Goal: Transaction & Acquisition: Obtain resource

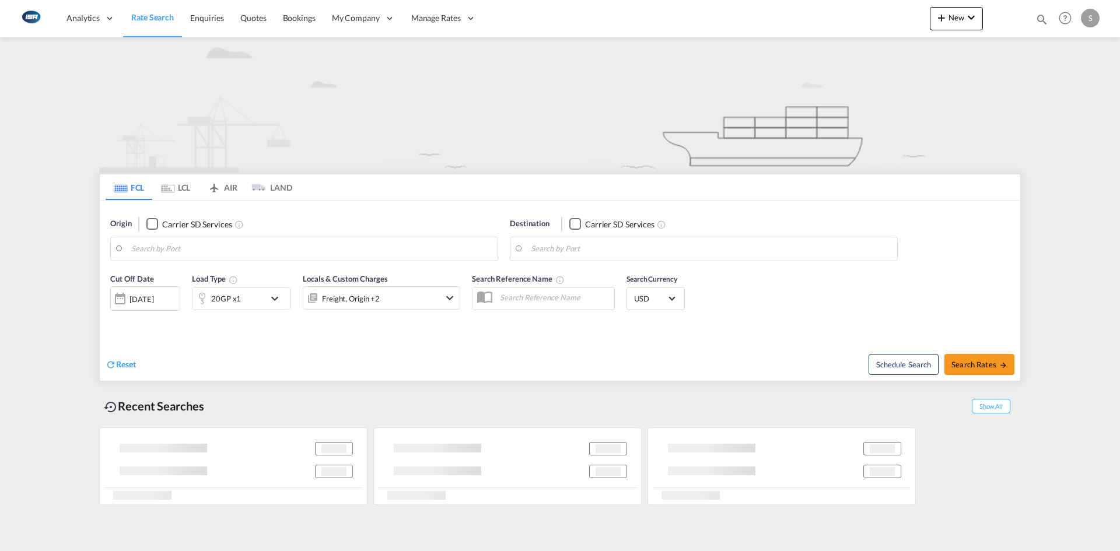
type input "[GEOGRAPHIC_DATA], [GEOGRAPHIC_DATA]"
type input "Tianjin Pt, CNTNG"
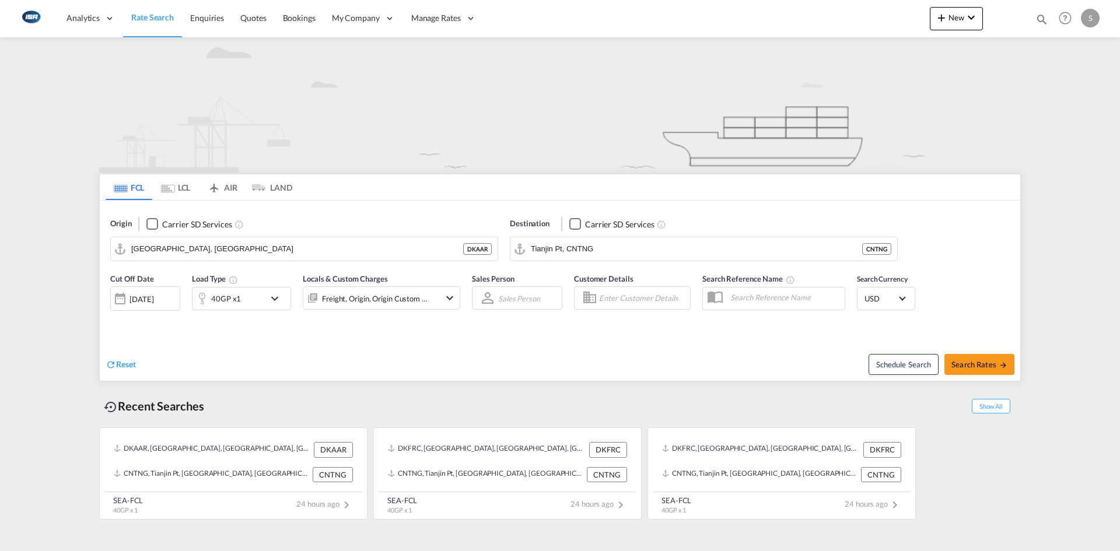
click at [179, 185] on md-tab-item "LCL" at bounding box center [175, 187] width 47 height 26
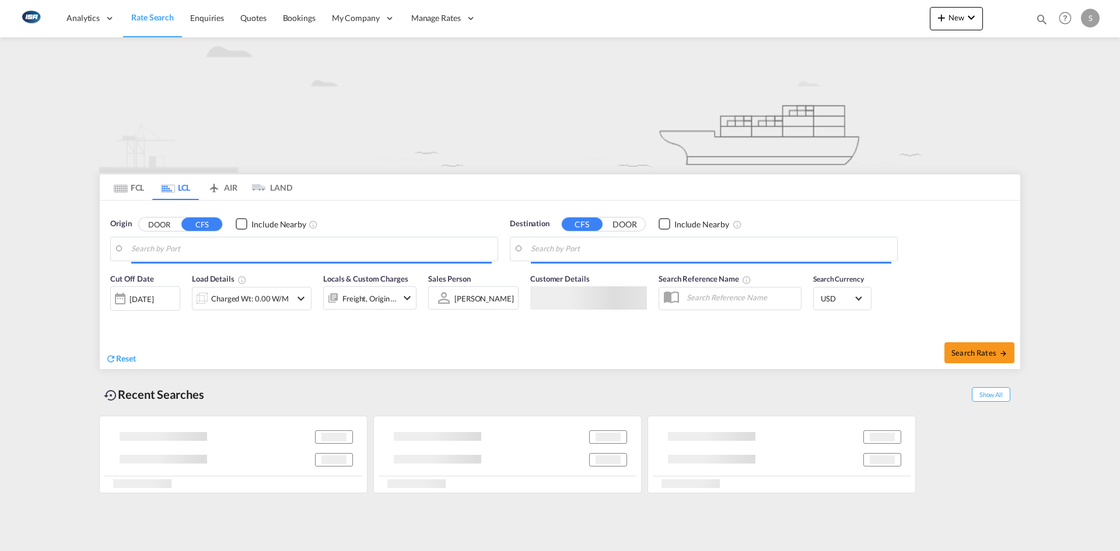
type input "DK-2300, Koebenhavn S"
type input "Busan, KRPUS"
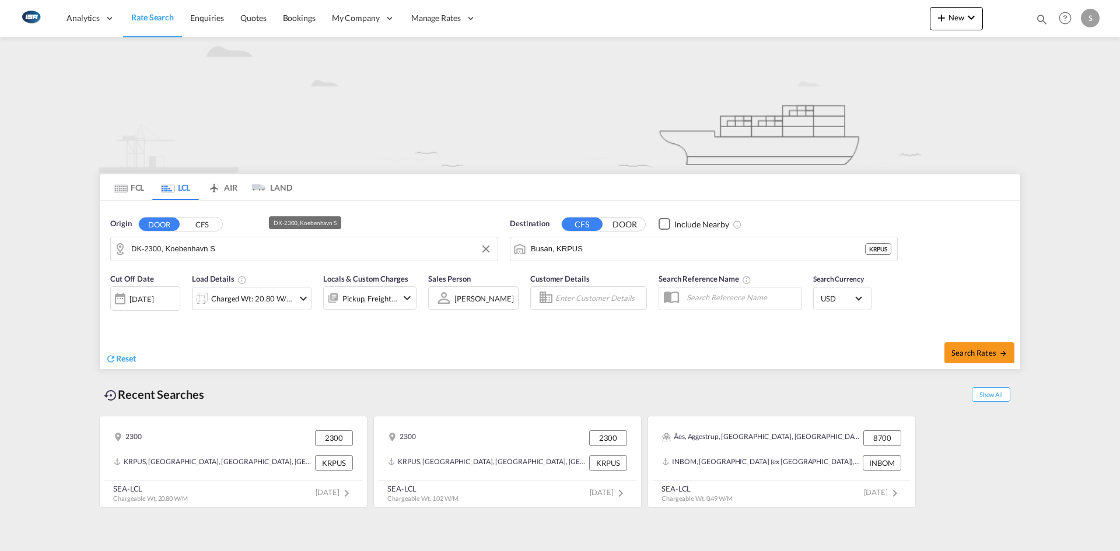
click at [160, 251] on input "DK-2300, Koebenhavn S" at bounding box center [311, 248] width 360 height 17
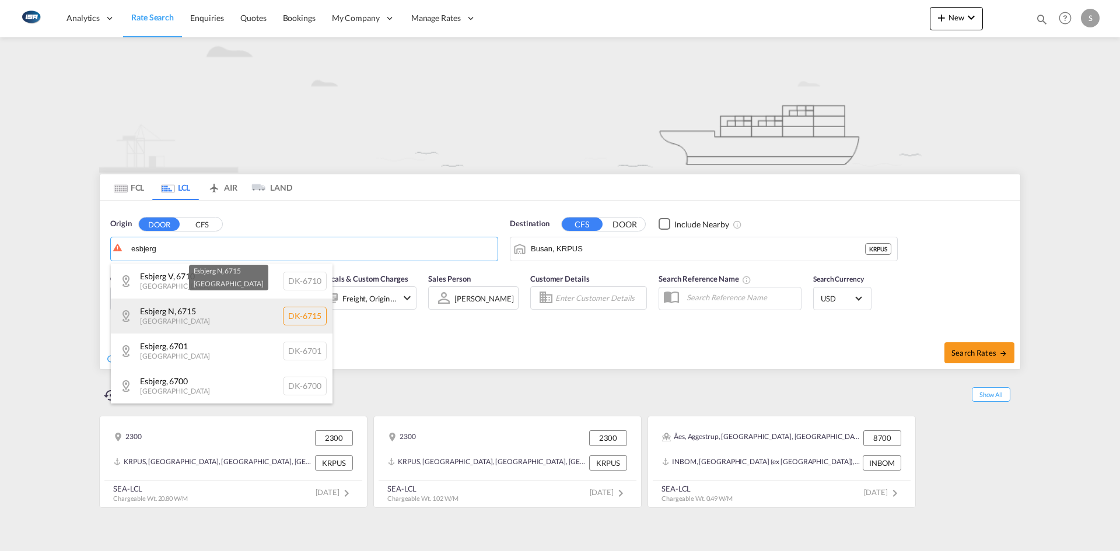
click at [210, 316] on div "[GEOGRAPHIC_DATA] [GEOGRAPHIC_DATA]-6715" at bounding box center [222, 316] width 222 height 35
type input "DK-6715, [GEOGRAPHIC_DATA]"
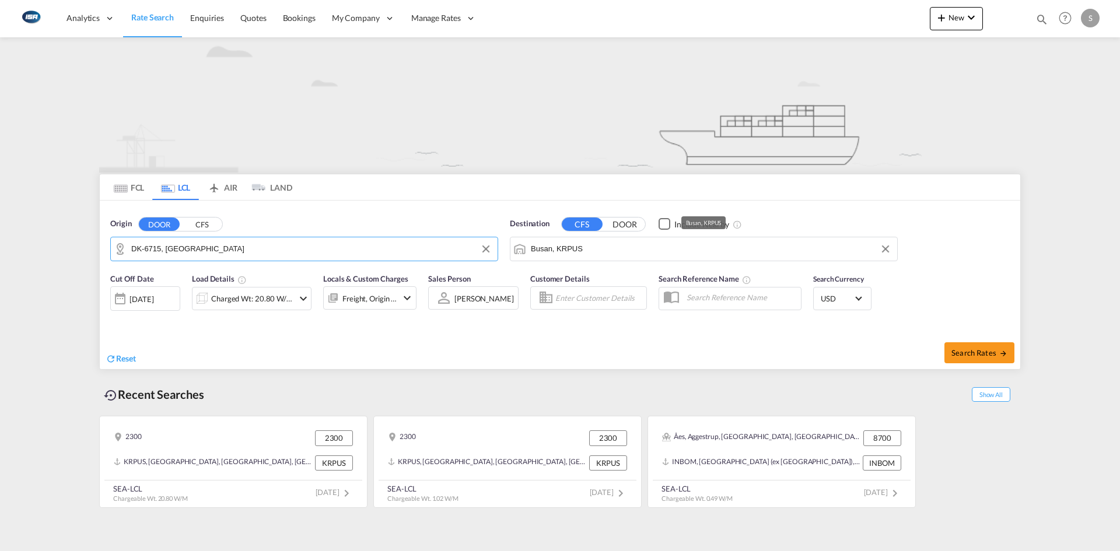
click at [587, 244] on input "Busan, KRPUS" at bounding box center [711, 248] width 360 height 17
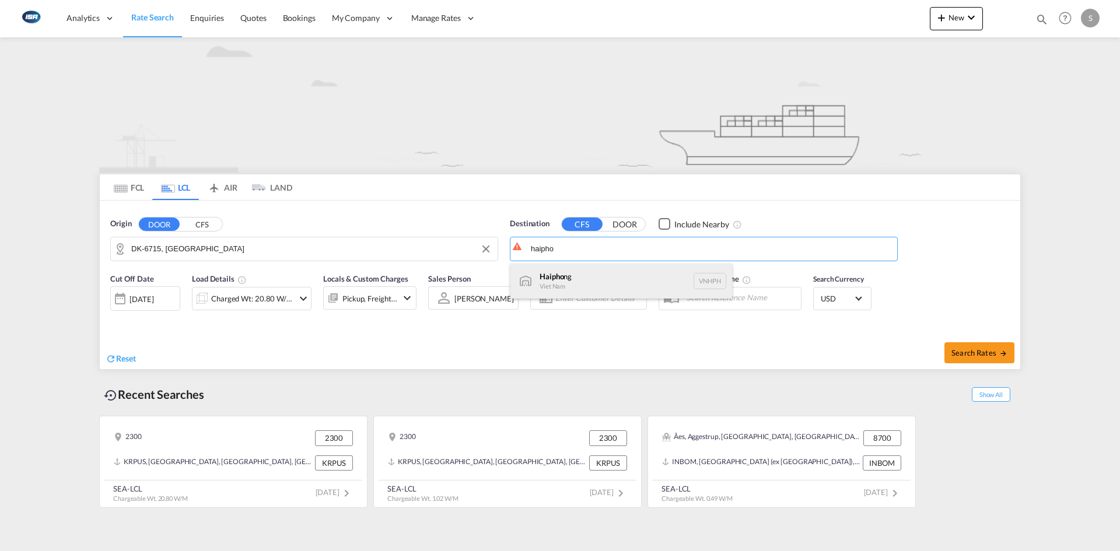
click at [587, 274] on div "Haipho ng Viet Nam VNHPH" at bounding box center [621, 281] width 222 height 35
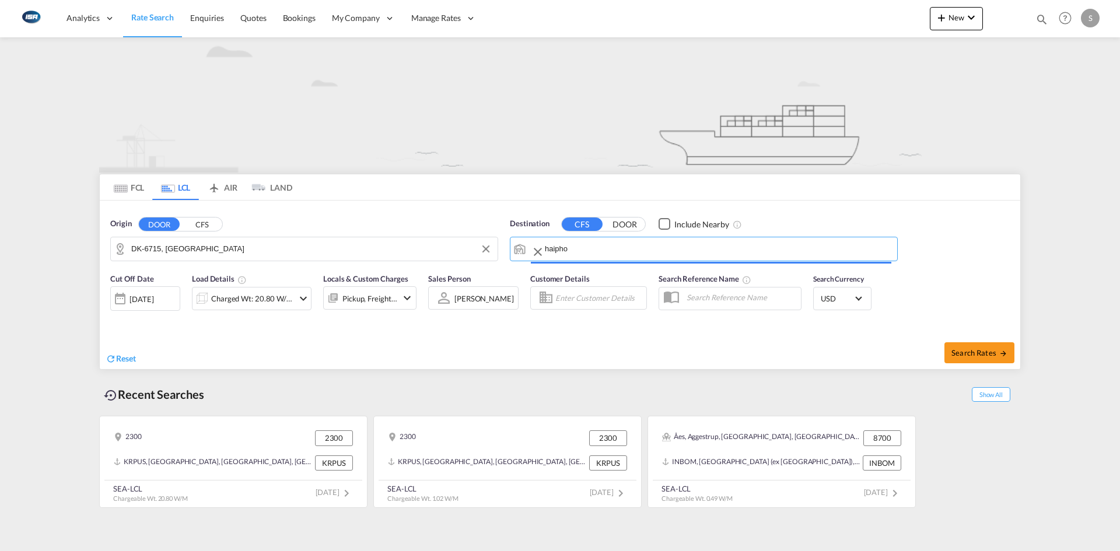
type input "Haiphong, VNHPH"
click at [303, 298] on md-icon "icon-chevron-down" at bounding box center [303, 299] width 14 height 14
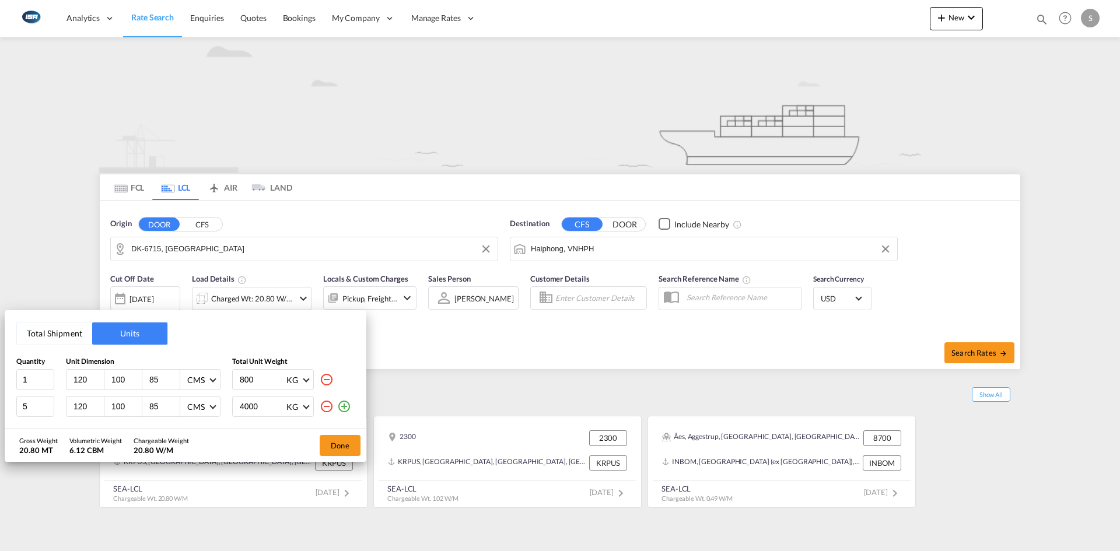
click at [330, 405] on md-icon "icon-minus-circle-outline" at bounding box center [327, 407] width 14 height 14
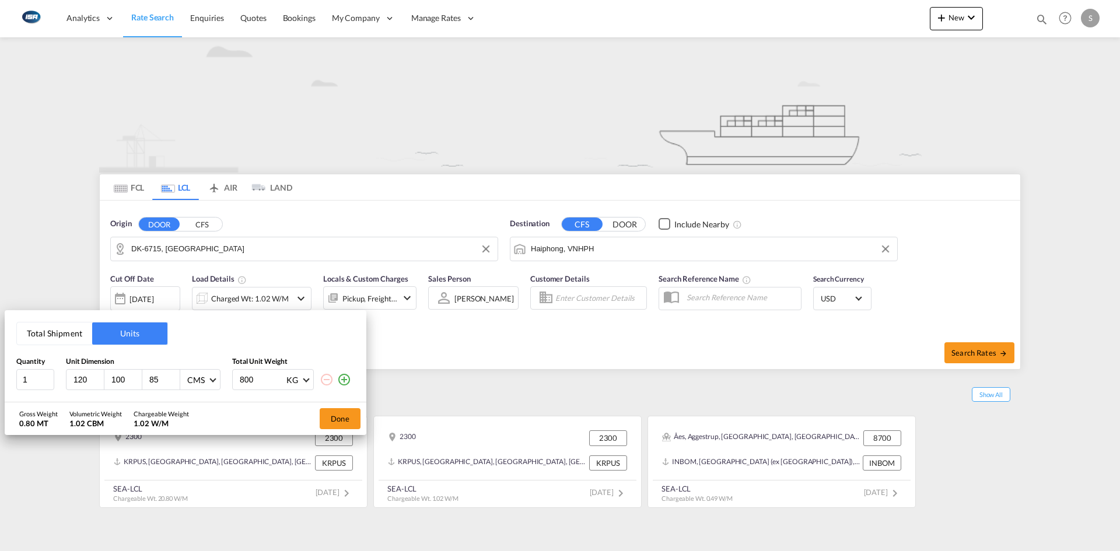
click at [87, 382] on input "120" at bounding box center [87, 379] width 31 height 10
type input "1"
click at [34, 377] on input "1" at bounding box center [35, 379] width 38 height 21
type input "2"
click at [75, 382] on input "number" at bounding box center [87, 379] width 31 height 10
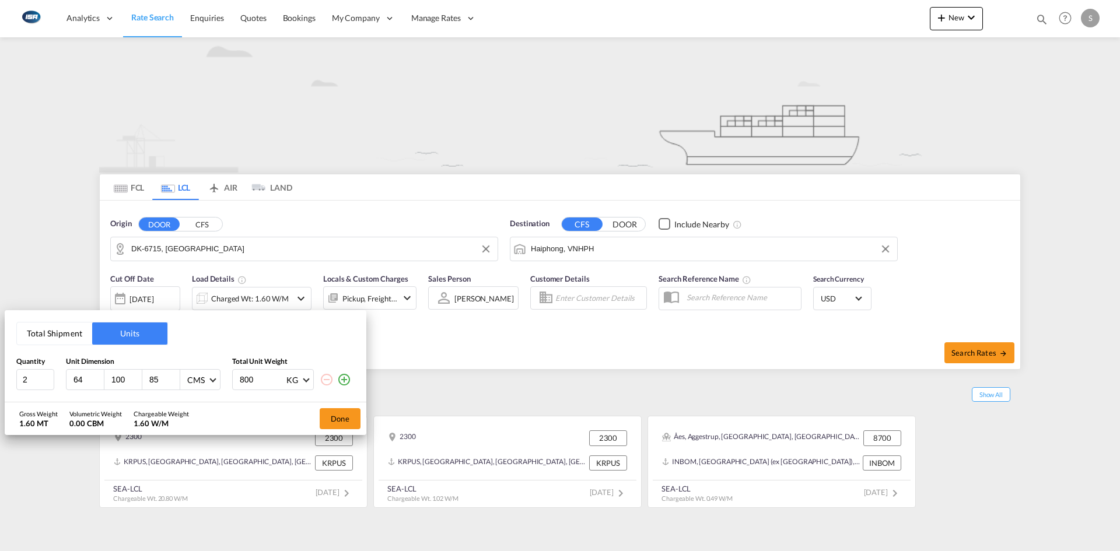
type input "64"
type input "116"
drag, startPoint x: 259, startPoint y: 382, endPoint x: 232, endPoint y: 378, distance: 27.7
click at [232, 378] on div "2 64 64 116 CMS CMS Inches 800 KG KG LB" at bounding box center [185, 379] width 338 height 21
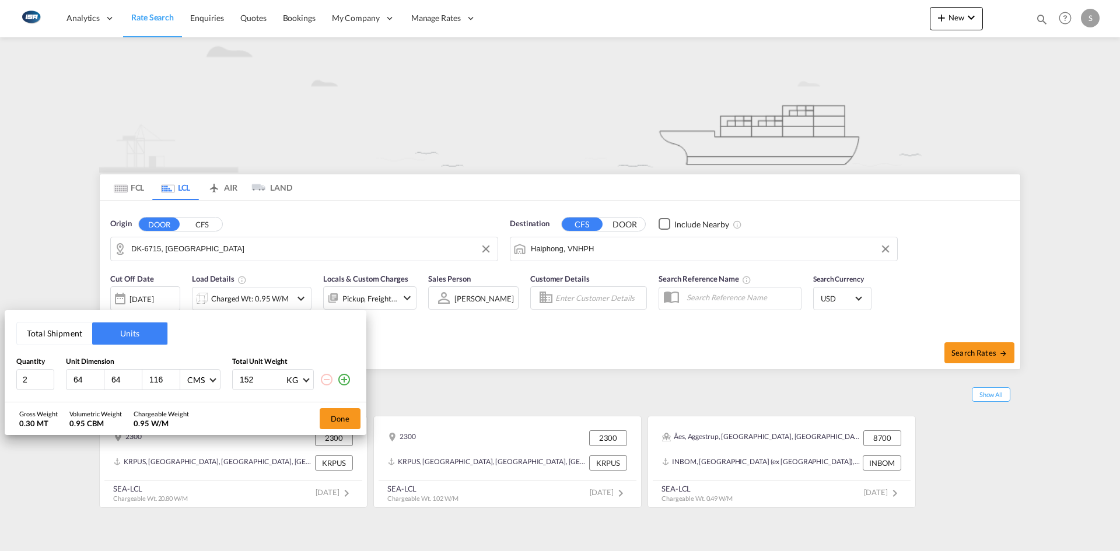
drag, startPoint x: 257, startPoint y: 379, endPoint x: 234, endPoint y: 379, distance: 22.7
click at [234, 379] on div "152 KG KG LB" at bounding box center [273, 379] width 82 height 21
type input "168"
type input "168.28"
click at [351, 417] on button "Done" at bounding box center [340, 418] width 41 height 21
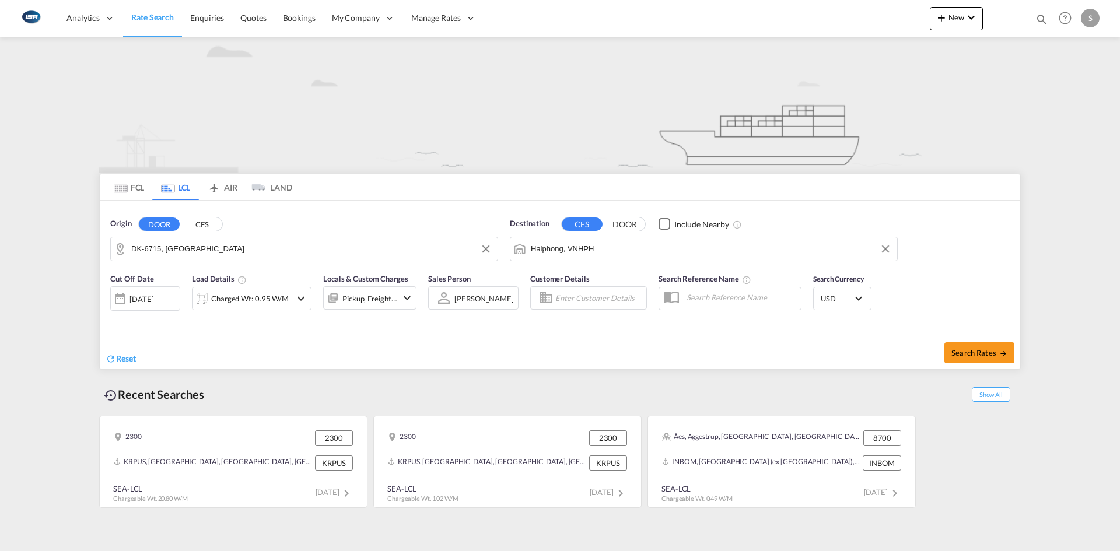
click at [292, 302] on div "Charged Wt: 0.95 W/M" at bounding box center [252, 298] width 120 height 23
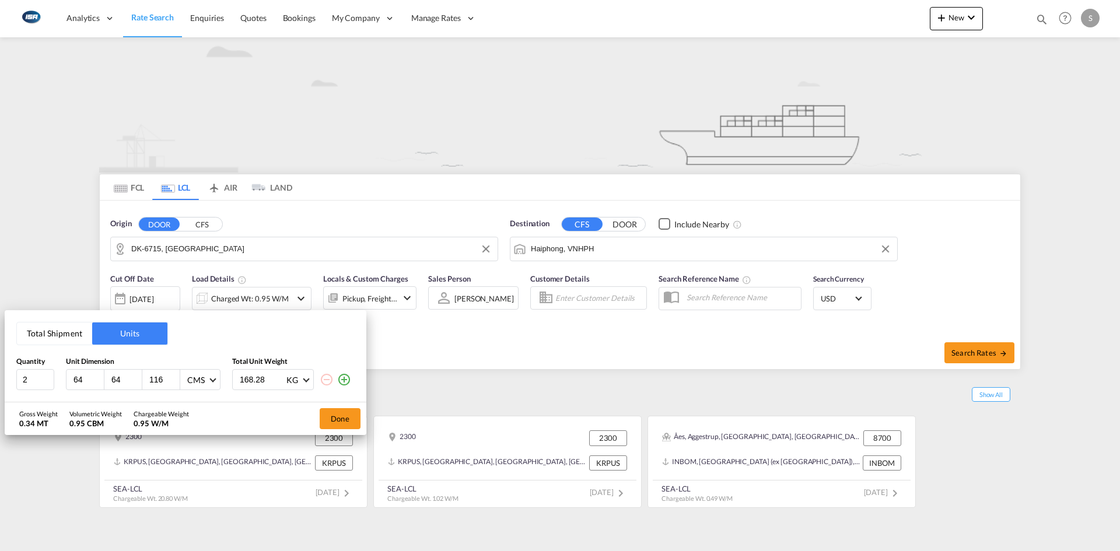
click at [62, 326] on button "Total Shipment" at bounding box center [54, 334] width 75 height 22
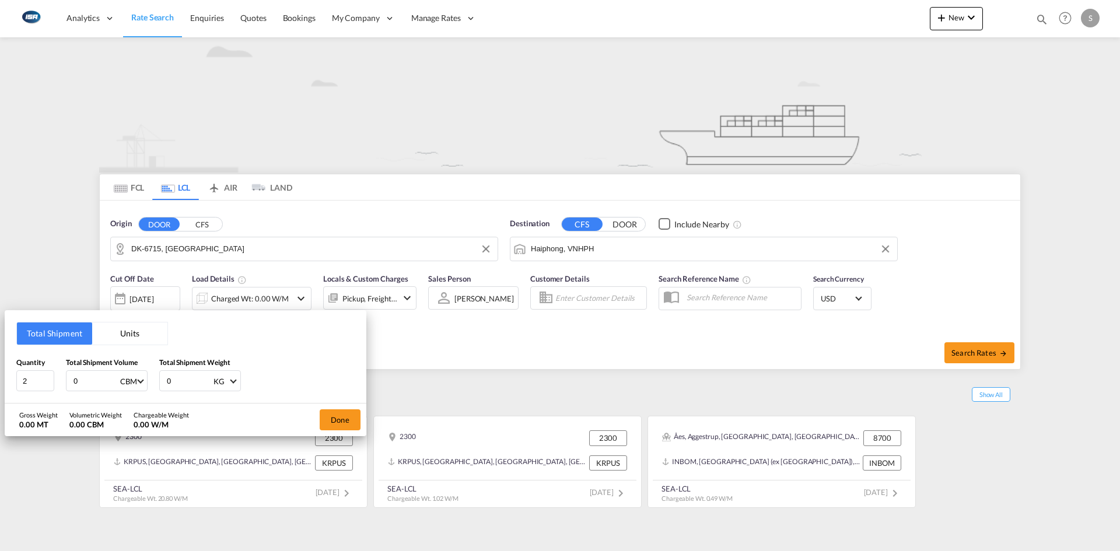
click at [86, 379] on input "0" at bounding box center [95, 381] width 47 height 20
drag, startPoint x: 99, startPoint y: 380, endPoint x: 59, endPoint y: 384, distance: 39.2
click at [59, 384] on div "Quantity 2 Total Shipment Volume 168.28 CBM CBM CFT Total Shipment Weight 0 KG …" at bounding box center [185, 374] width 338 height 35
type input "1"
click at [181, 374] on input "0" at bounding box center [189, 381] width 47 height 20
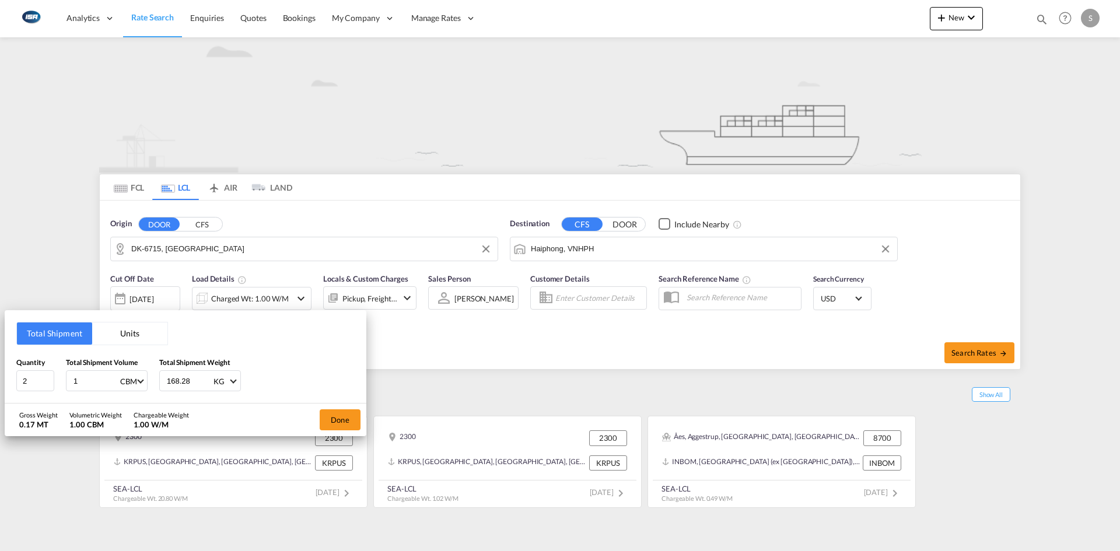
type input "168.28"
click at [344, 417] on button "Done" at bounding box center [340, 419] width 41 height 21
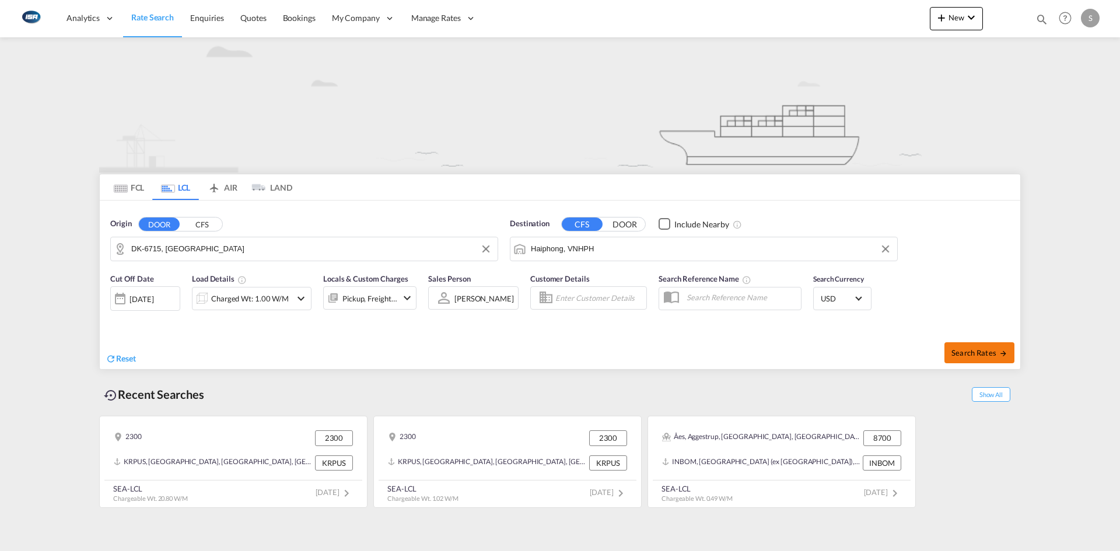
click at [967, 346] on button "Search Rates" at bounding box center [979, 352] width 70 height 21
type input "6715 to VNHPH / [DATE]"
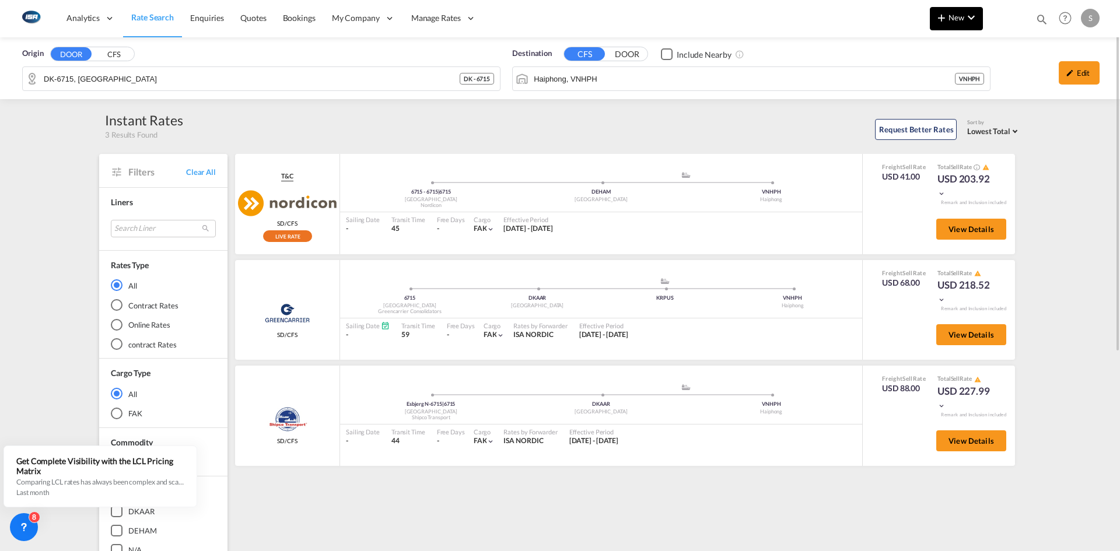
drag, startPoint x: 1088, startPoint y: 0, endPoint x: 936, endPoint y: 10, distance: 153.2
click at [874, 27] on div "Analytics Reports Dashboard Rate Search Enquiries Quotes Bookings" at bounding box center [559, 18] width 1085 height 36
click at [1081, 76] on div "Edit" at bounding box center [1079, 72] width 41 height 23
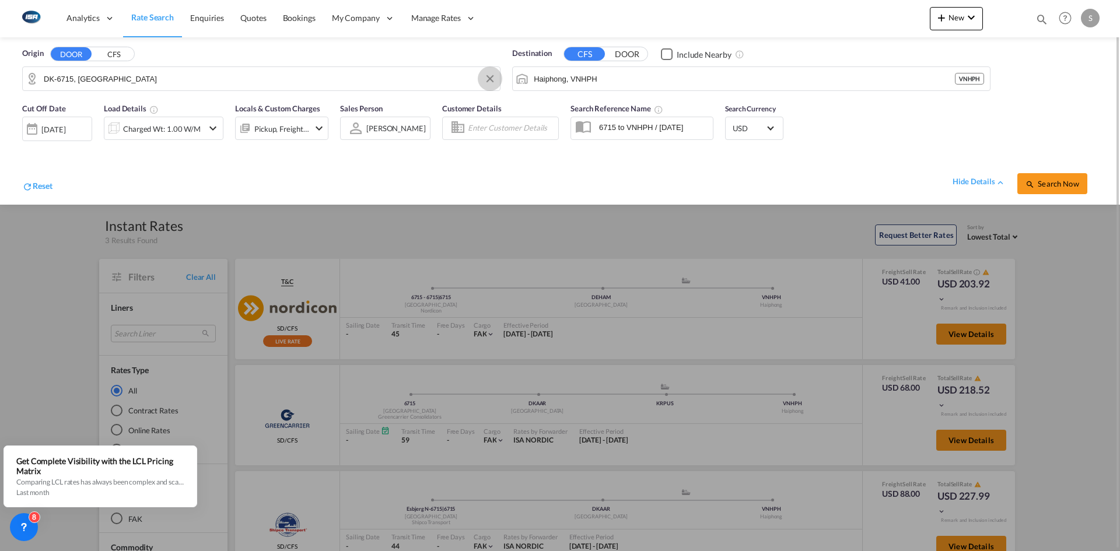
click at [489, 78] on button "Clear Input" at bounding box center [489, 78] width 17 height 17
click at [214, 83] on input "Search by Door" at bounding box center [269, 78] width 450 height 17
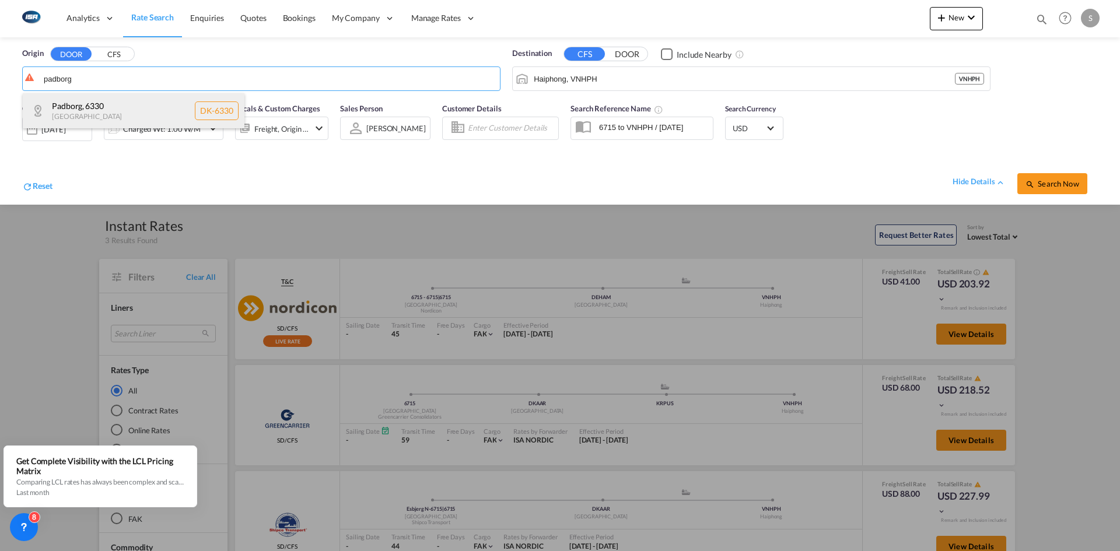
click at [128, 104] on div "Padborg , 6330 Denmark DK-6330" at bounding box center [134, 110] width 222 height 35
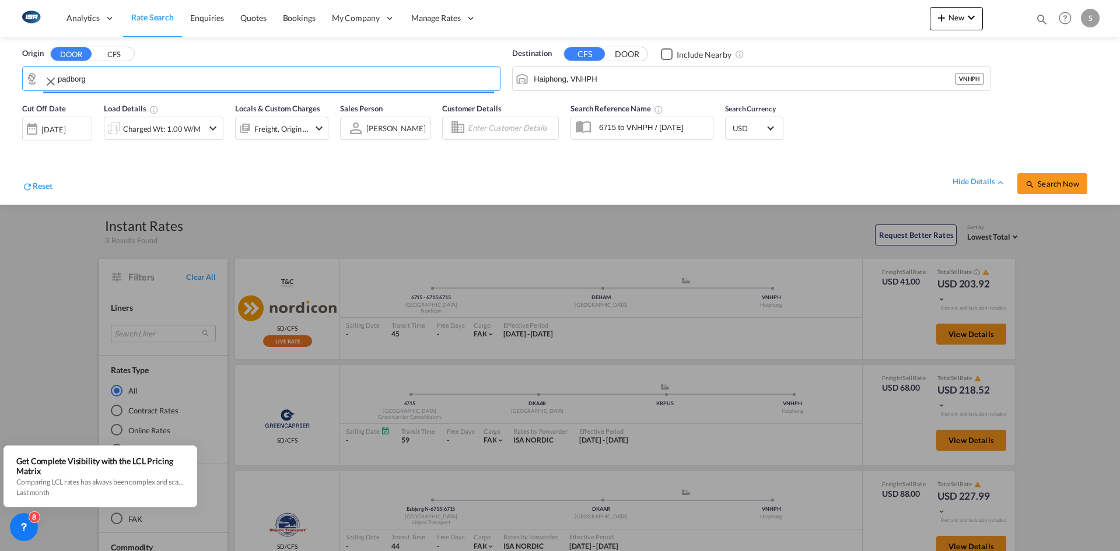
type input "DK-6330, [GEOGRAPHIC_DATA]"
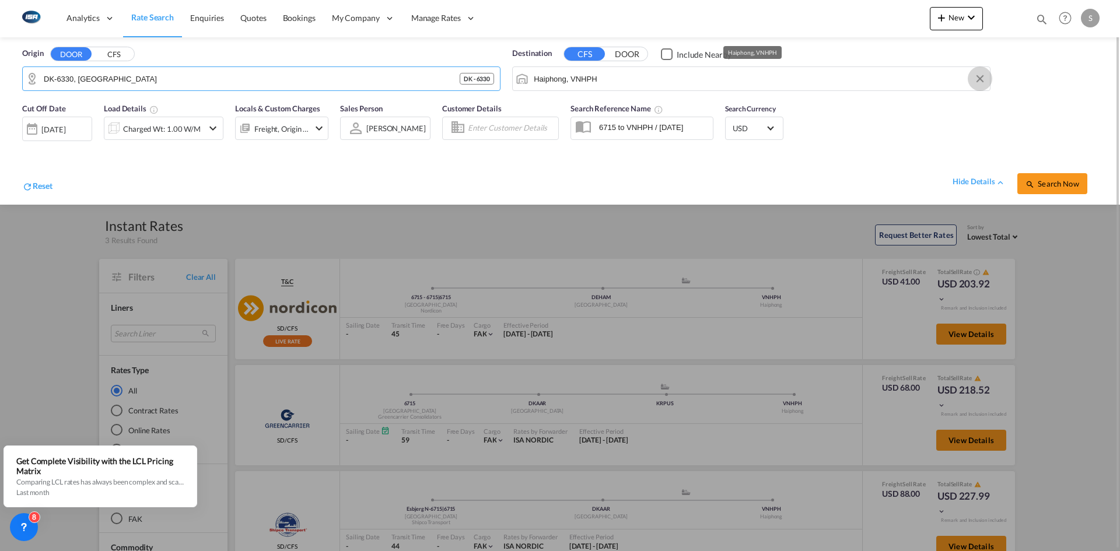
drag, startPoint x: 979, startPoint y: 75, endPoint x: 894, endPoint y: 70, distance: 84.7
click at [978, 74] on button "Clear Input" at bounding box center [979, 78] width 17 height 17
click at [587, 77] on body "Analytics Reports Dashboard Rate Search Enquiries Quotes Bookings" at bounding box center [560, 275] width 1120 height 551
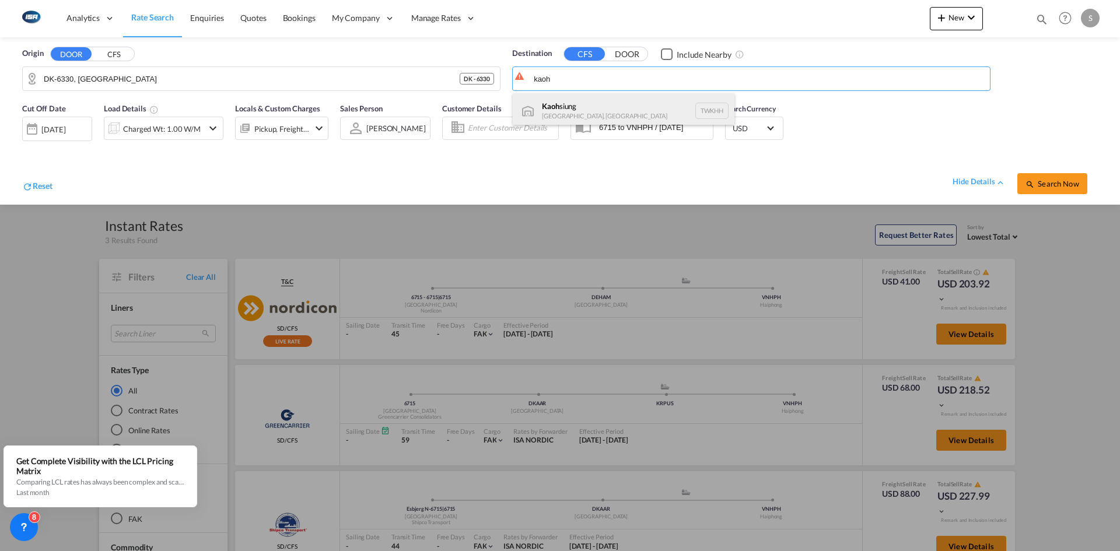
click at [614, 113] on div "Kaoh siung Taiwan, Province of China TWKHH" at bounding box center [624, 110] width 222 height 35
type input "[GEOGRAPHIC_DATA], TWKHH"
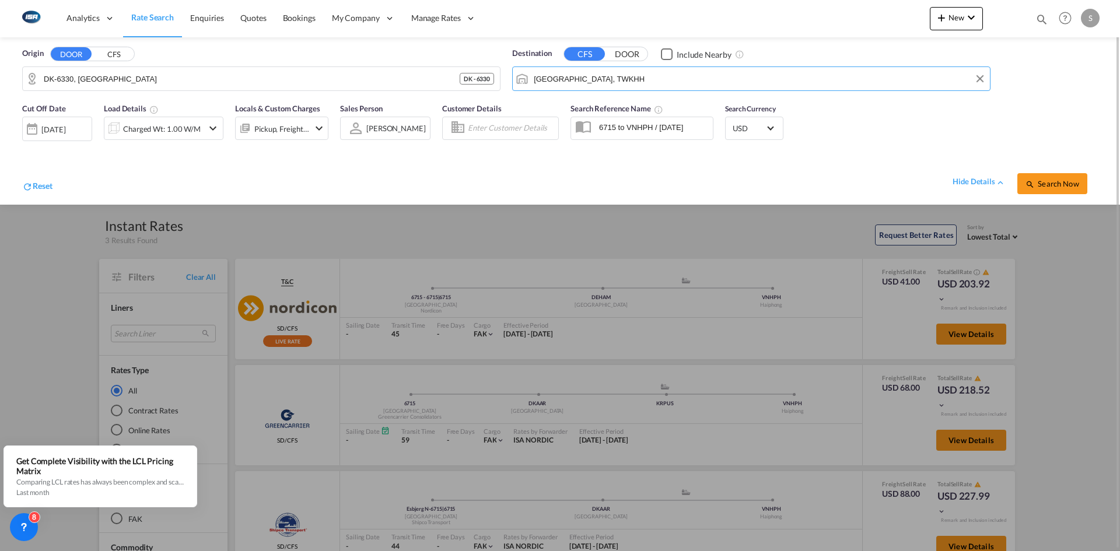
click at [217, 124] on md-icon "icon-chevron-down" at bounding box center [213, 128] width 14 height 14
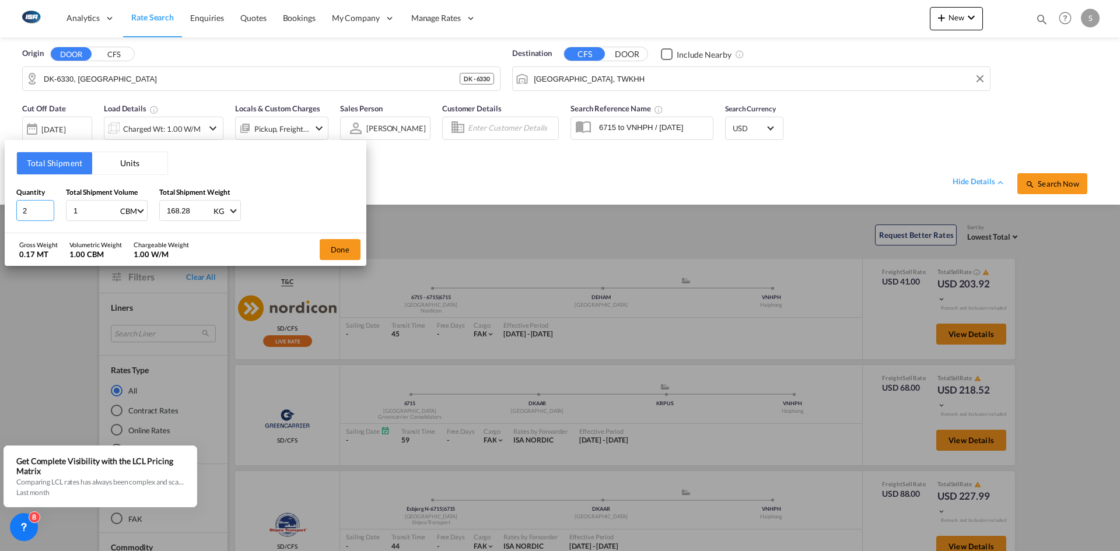
drag, startPoint x: 36, startPoint y: 208, endPoint x: 18, endPoint y: 213, distance: 18.1
click at [18, 213] on input "2" at bounding box center [35, 210] width 38 height 21
type input "11"
type input "7.2"
drag, startPoint x: 194, startPoint y: 208, endPoint x: 163, endPoint y: 208, distance: 30.9
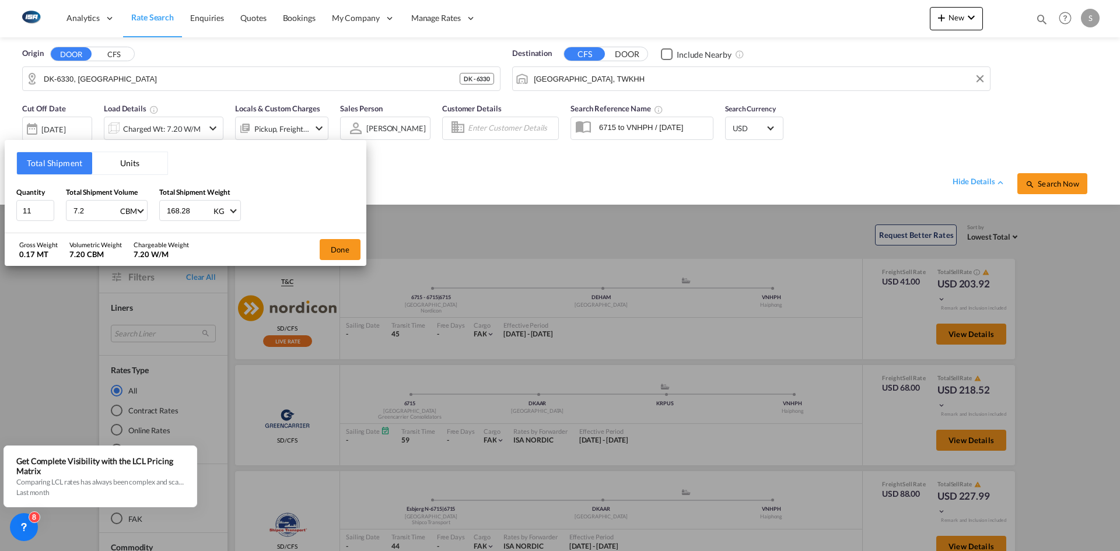
click at [163, 208] on div "168.28 KG KG LB" at bounding box center [200, 210] width 82 height 21
type input "1801"
click at [334, 244] on button "Done" at bounding box center [340, 249] width 41 height 21
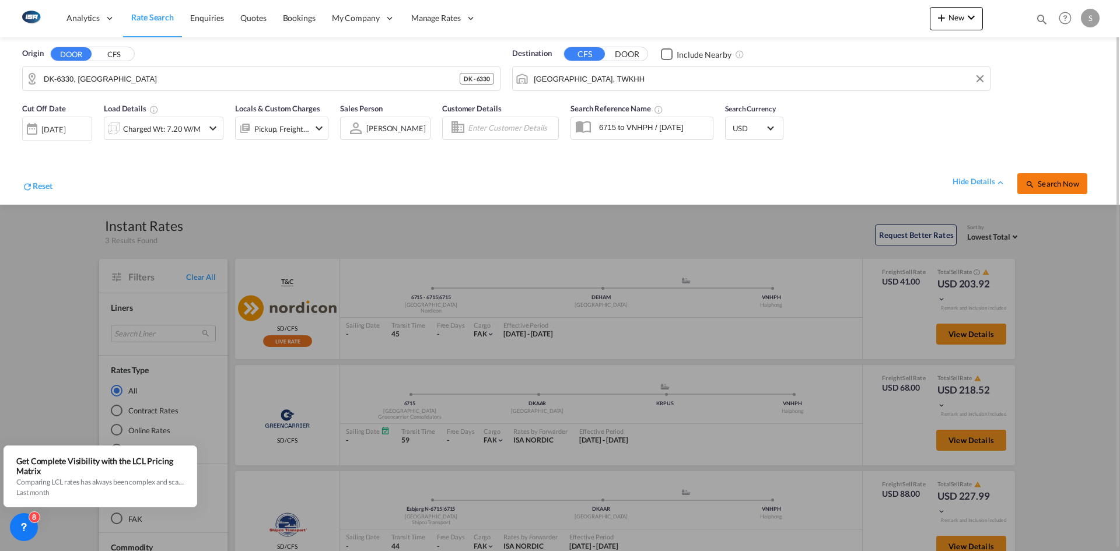
click at [1058, 181] on span "Search Now" at bounding box center [1051, 183] width 53 height 9
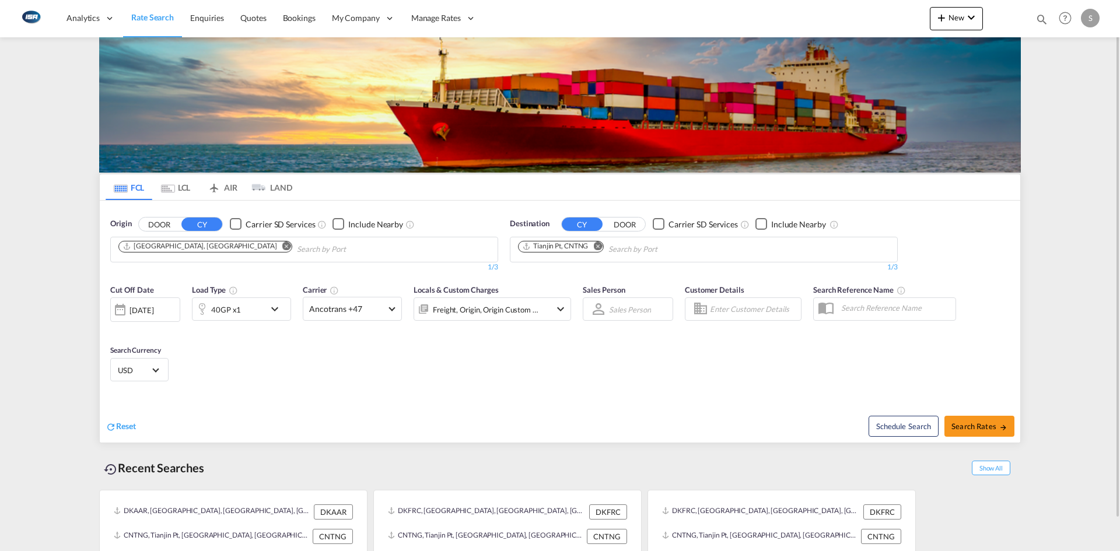
click at [282, 245] on md-icon "Remove" at bounding box center [286, 245] width 9 height 9
click at [196, 246] on input "Chips input." at bounding box center [173, 249] width 111 height 19
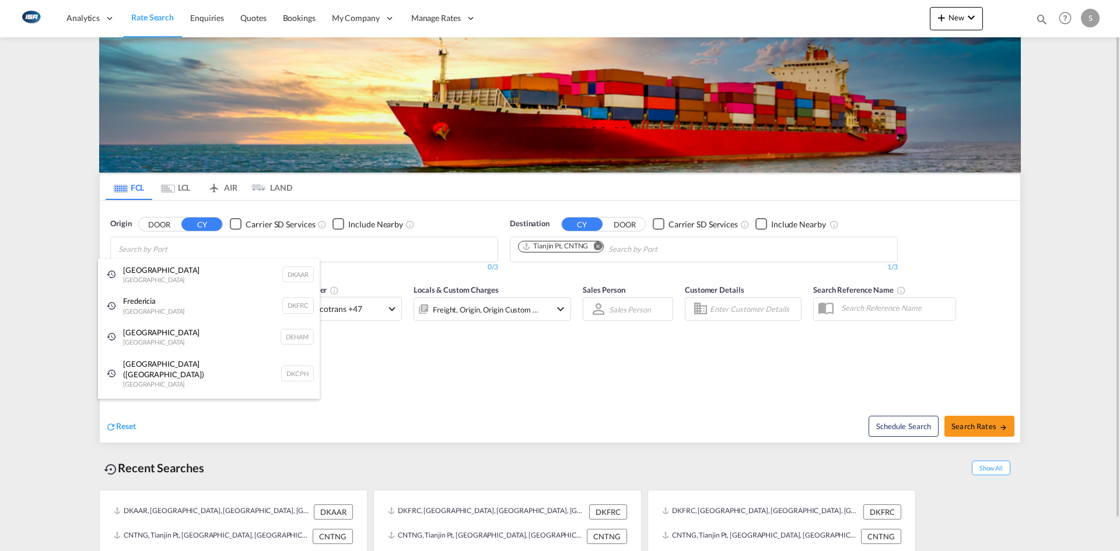
type input "f"
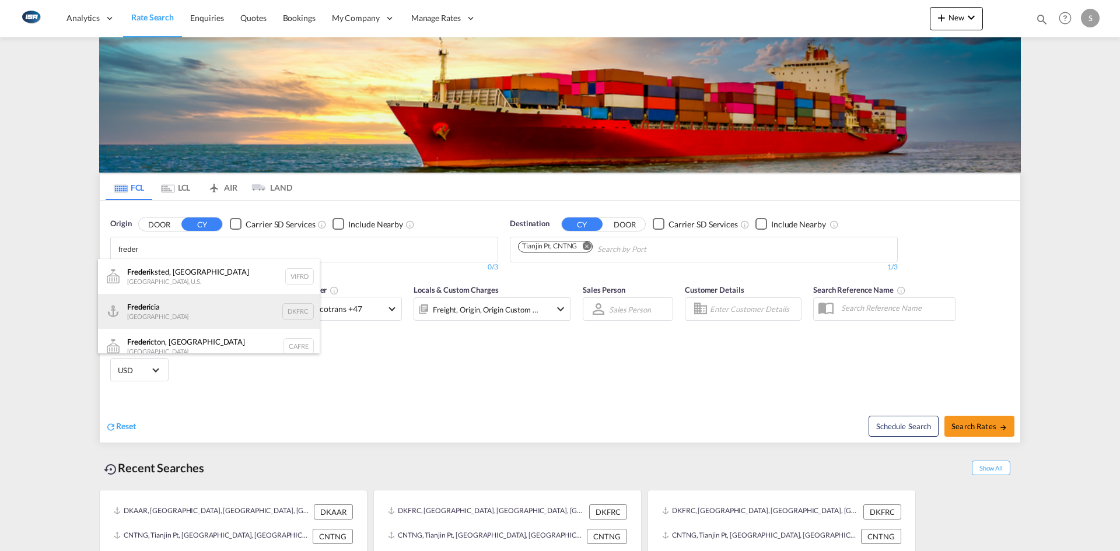
type input "freder"
click at [172, 309] on div "Freder icia Denmark DKFRC" at bounding box center [209, 311] width 222 height 35
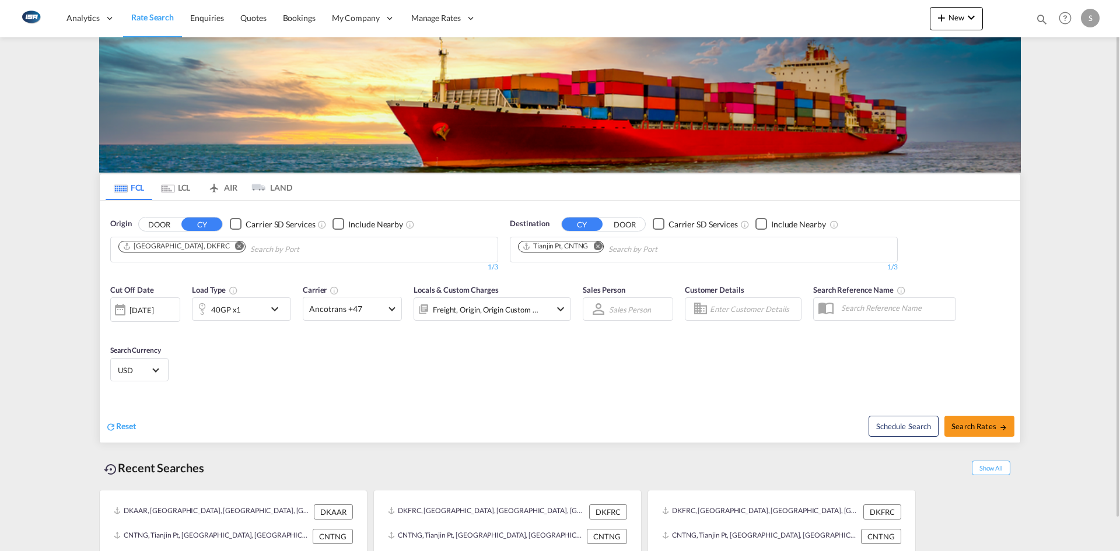
click at [598, 245] on md-icon "Remove" at bounding box center [597, 245] width 9 height 9
click at [600, 245] on input "Chips input." at bounding box center [573, 249] width 111 height 19
type input "kaohsiung"
click at [139, 218] on button "DOOR" at bounding box center [159, 224] width 41 height 13
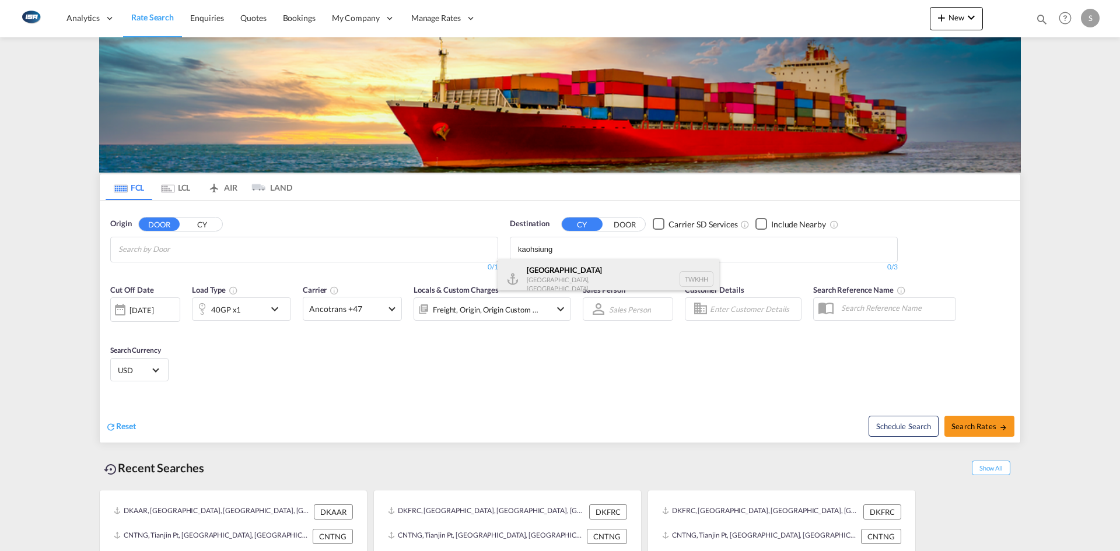
click at [600, 275] on div "Kaohsiung Taiwan, Province of China TWKHH" at bounding box center [609, 279] width 222 height 40
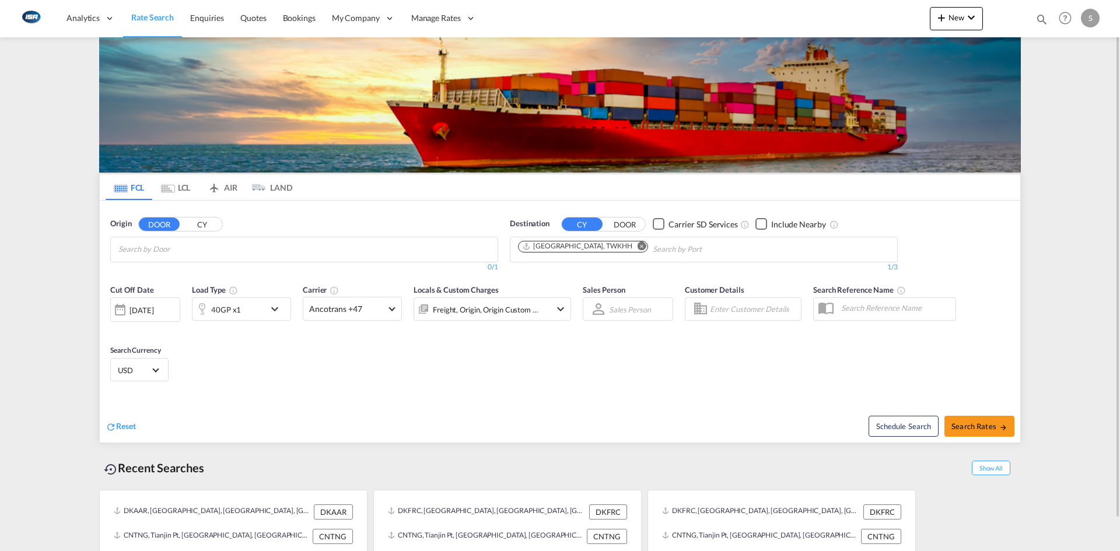
click at [280, 309] on md-icon "icon-chevron-down" at bounding box center [278, 309] width 20 height 14
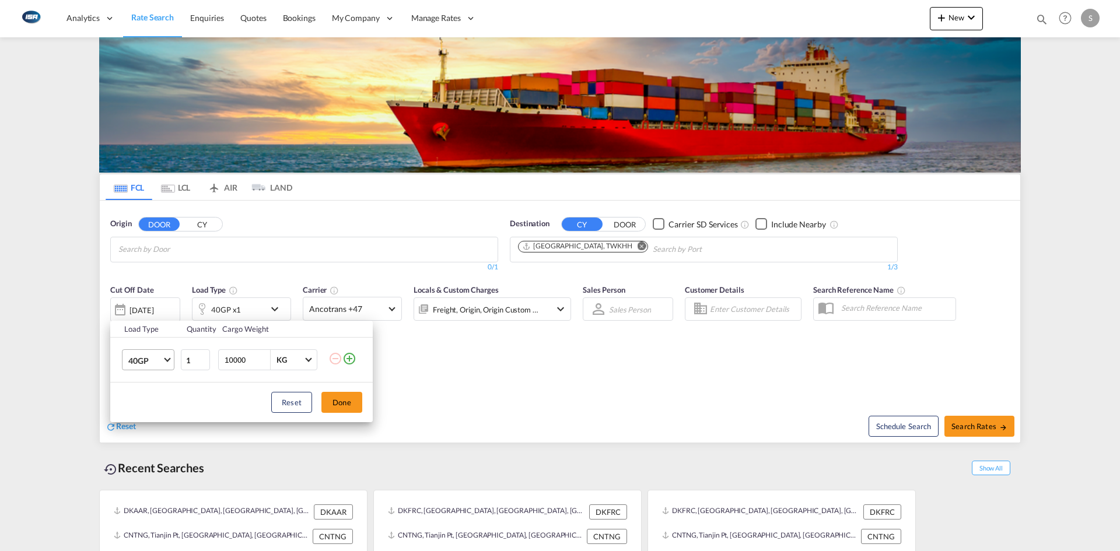
click at [163, 360] on md-select-value "40GP" at bounding box center [150, 360] width 47 height 20
drag, startPoint x: 153, startPoint y: 340, endPoint x: 162, endPoint y: 352, distance: 14.6
click at [153, 339] on md-option "20GP" at bounding box center [158, 332] width 79 height 28
click at [344, 401] on button "Done" at bounding box center [341, 402] width 41 height 21
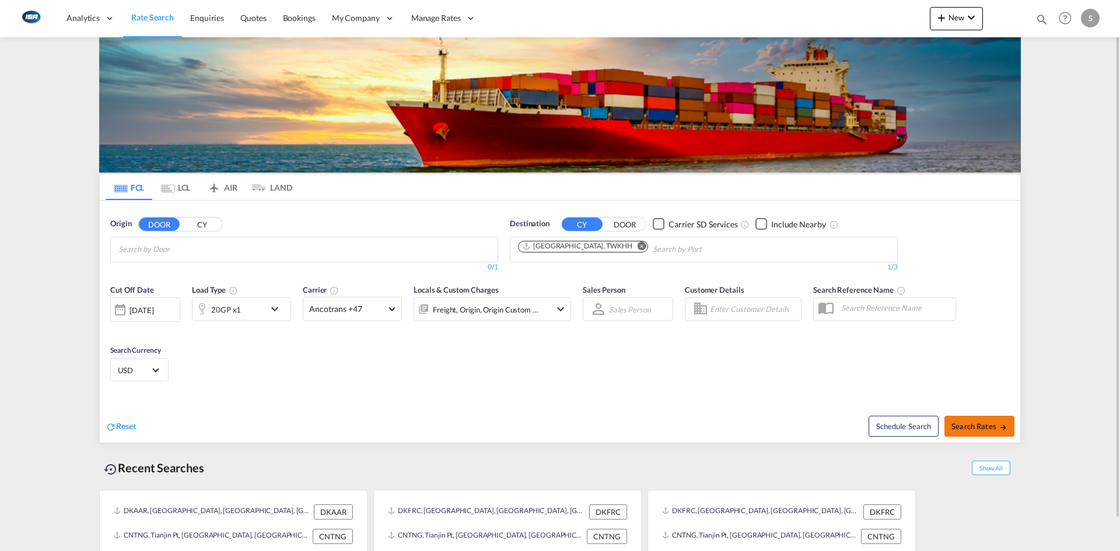
click at [976, 422] on span "Search Rates" at bounding box center [979, 426] width 56 height 9
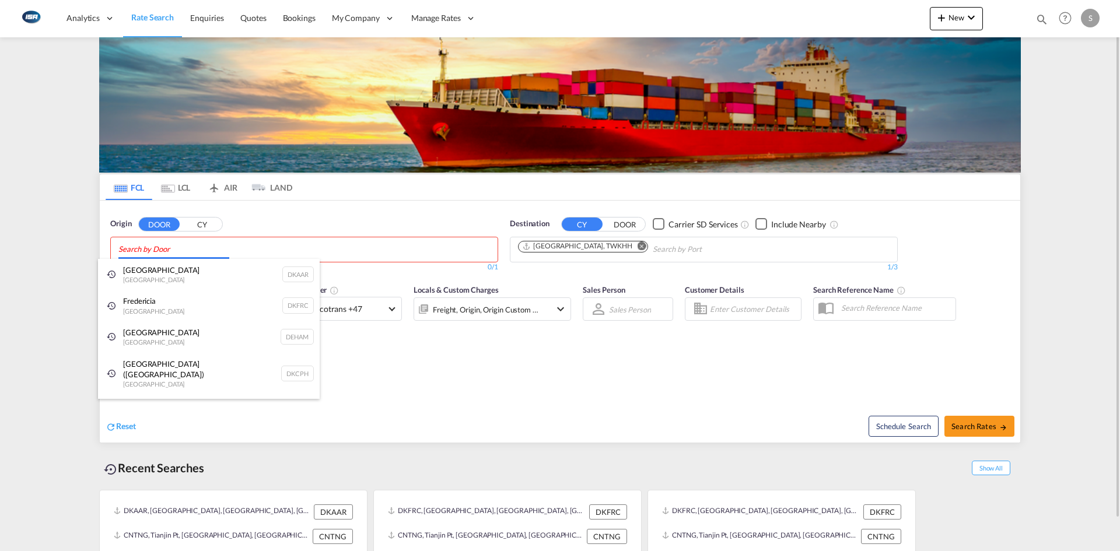
click at [192, 246] on body "Analytics Reports Dashboard Rate Search Enquiries Quotes Bookings" at bounding box center [560, 275] width 1120 height 551
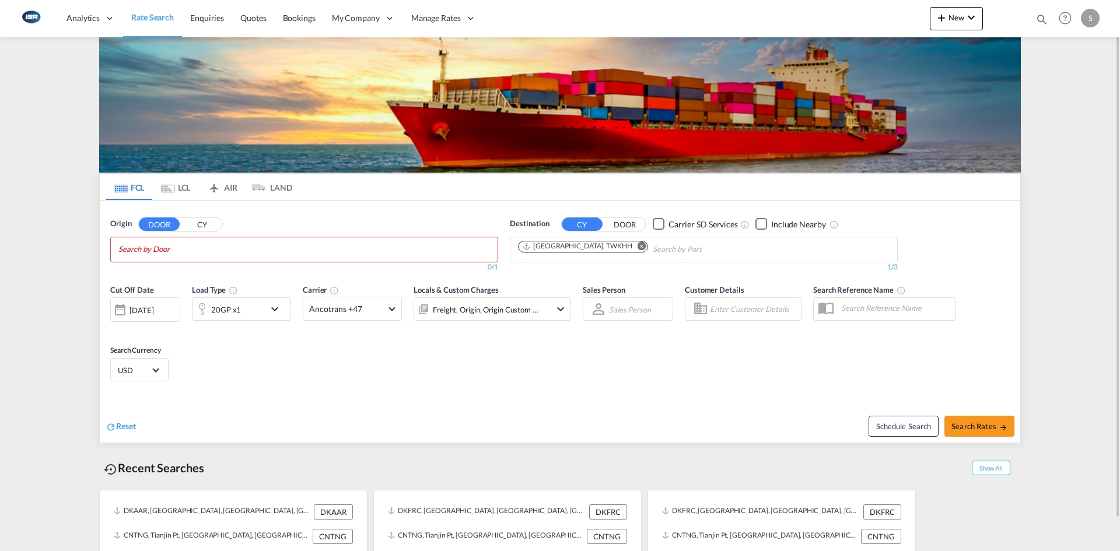
click at [199, 222] on button "CY" at bounding box center [201, 224] width 41 height 13
click at [184, 245] on input "Chips input." at bounding box center [173, 249] width 111 height 19
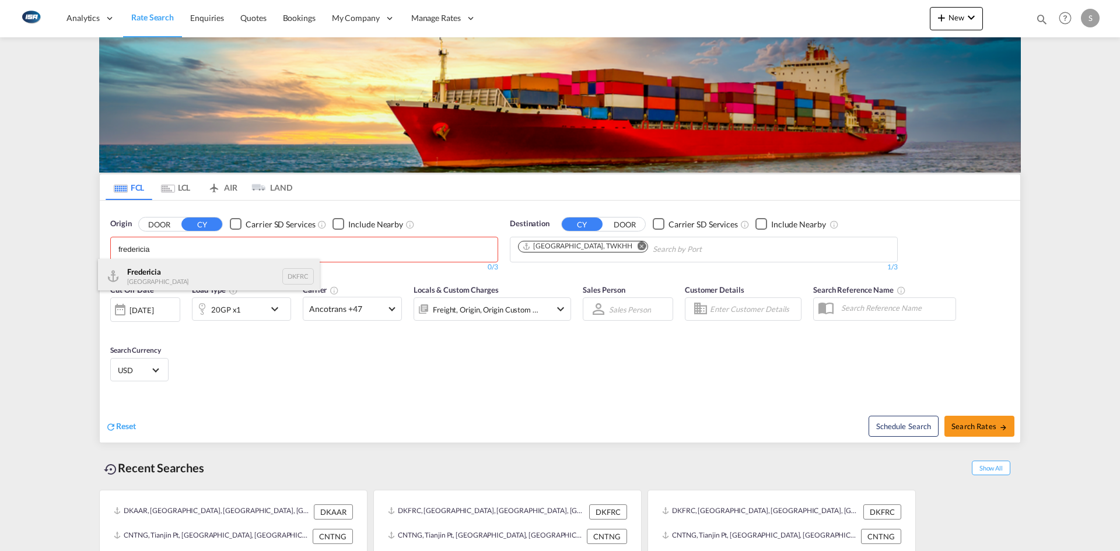
type input "fredericia"
click at [185, 271] on div "Fredericia Denmark DKFRC" at bounding box center [209, 276] width 222 height 35
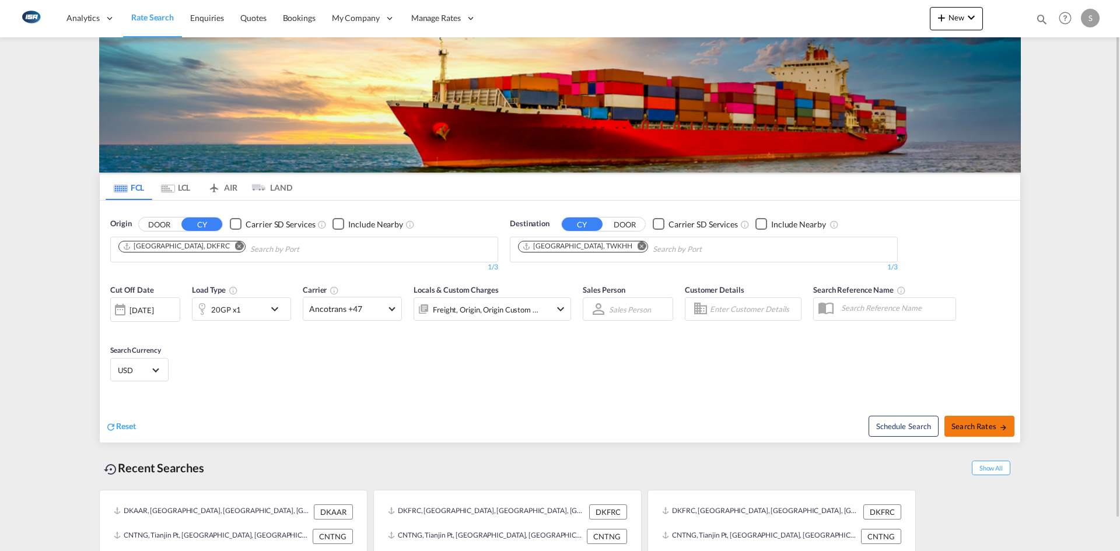
click at [990, 426] on span "Search Rates" at bounding box center [979, 426] width 56 height 9
type input "DKFRC to TWKHH / 30 Sep 2025"
